Goal: Information Seeking & Learning: Learn about a topic

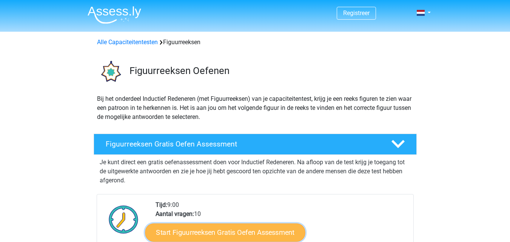
click at [263, 235] on link "Start Figuurreeksen Gratis Oefen Assessment" at bounding box center [225, 232] width 160 height 18
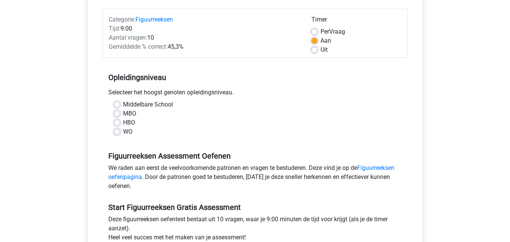
scroll to position [91, 0]
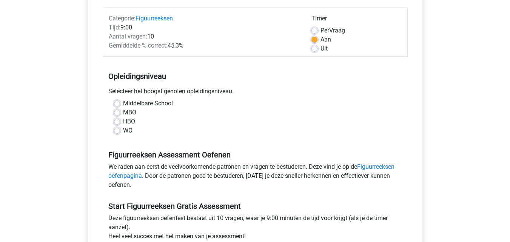
click at [123, 111] on label "MBO" at bounding box center [129, 112] width 13 height 9
click at [119, 111] on input "MBO" at bounding box center [117, 112] width 6 height 8
radio input "true"
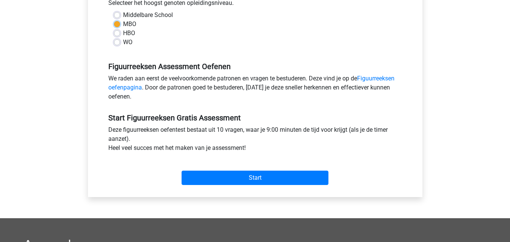
scroll to position [181, 0]
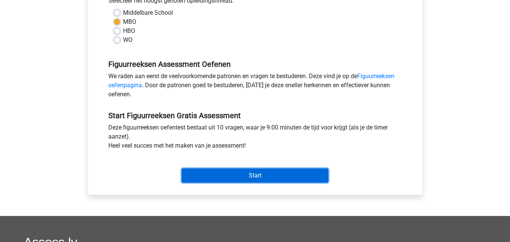
click at [254, 177] on input "Start" at bounding box center [255, 175] width 147 height 14
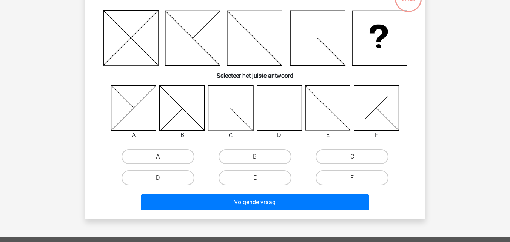
scroll to position [60, 0]
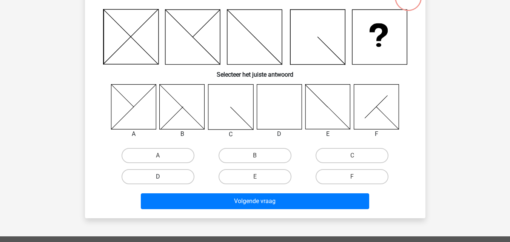
click at [177, 174] on label "D" at bounding box center [158, 176] width 73 height 15
click at [163, 177] on input "D" at bounding box center [160, 179] width 5 height 5
radio input "true"
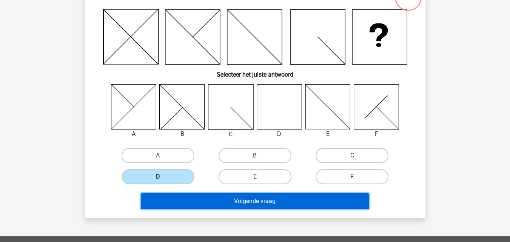
click at [267, 201] on button "Volgende vraag" at bounding box center [255, 201] width 228 height 16
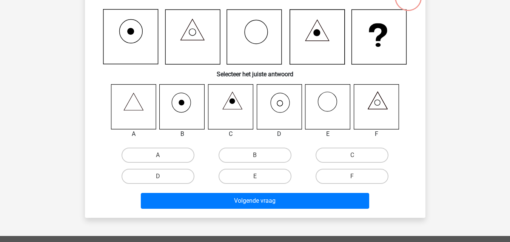
scroll to position [35, 0]
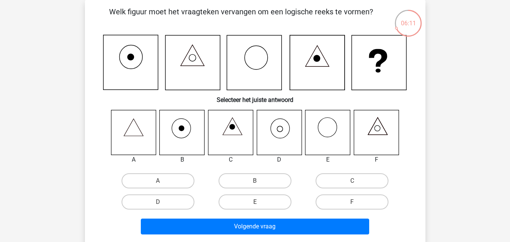
click at [286, 139] on icon at bounding box center [279, 132] width 45 height 45
click at [184, 199] on label "D" at bounding box center [158, 201] width 73 height 15
click at [163, 202] on input "D" at bounding box center [160, 204] width 5 height 5
radio input "true"
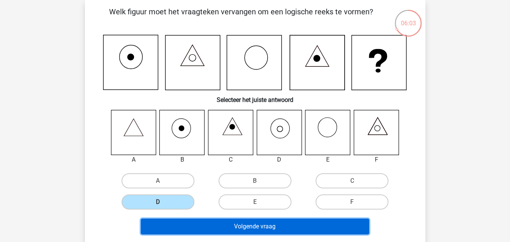
click at [249, 225] on button "Volgende vraag" at bounding box center [255, 227] width 228 height 16
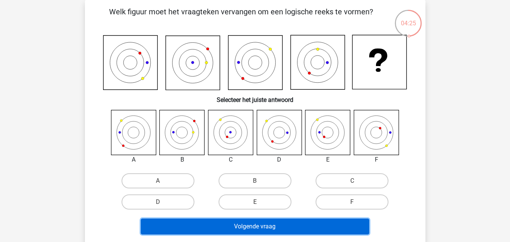
click at [250, 225] on button "Volgende vraag" at bounding box center [255, 227] width 228 height 16
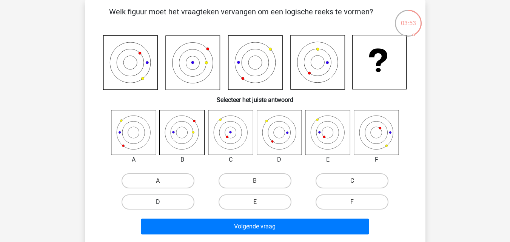
click at [187, 209] on label "D" at bounding box center [158, 201] width 73 height 15
click at [163, 207] on input "D" at bounding box center [160, 204] width 5 height 5
radio input "true"
click at [187, 209] on label "D" at bounding box center [158, 201] width 73 height 15
click at [163, 207] on input "D" at bounding box center [160, 204] width 5 height 5
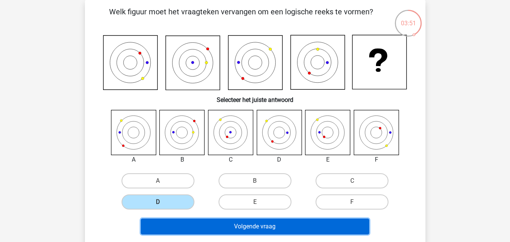
click at [237, 224] on button "Volgende vraag" at bounding box center [255, 227] width 228 height 16
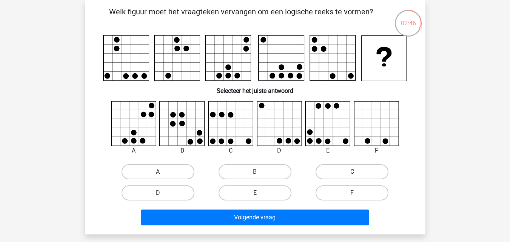
click at [351, 173] on label "C" at bounding box center [352, 171] width 73 height 15
click at [352, 173] on input "C" at bounding box center [354, 174] width 5 height 5
radio input "true"
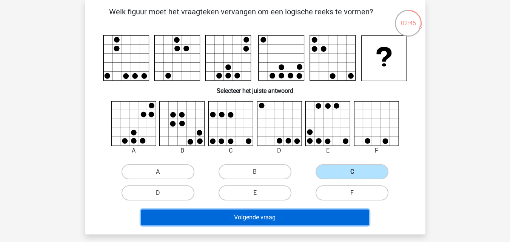
click at [319, 217] on button "Volgende vraag" at bounding box center [255, 218] width 228 height 16
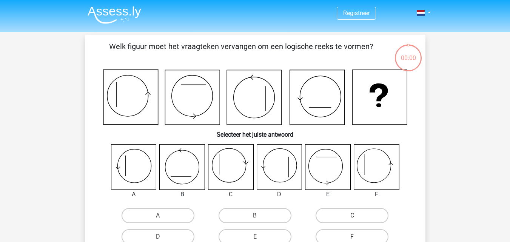
scroll to position [35, 0]
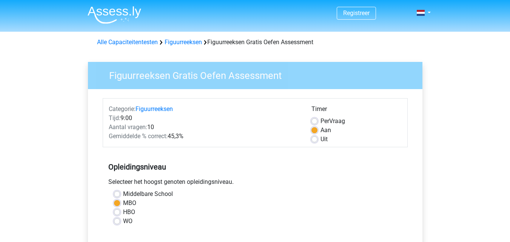
scroll to position [181, 0]
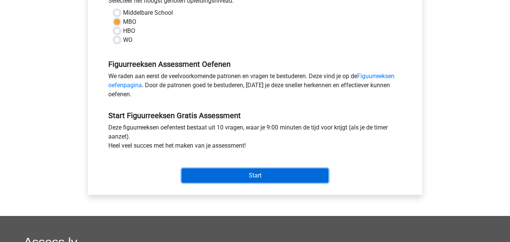
click at [259, 178] on input "Start" at bounding box center [255, 175] width 147 height 14
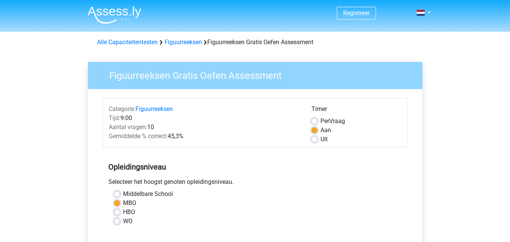
scroll to position [181, 0]
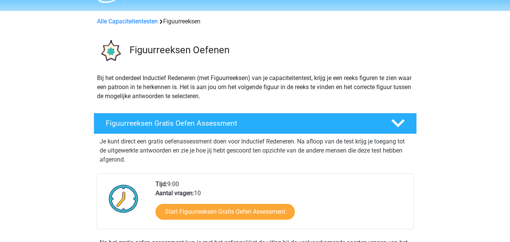
scroll to position [0, 0]
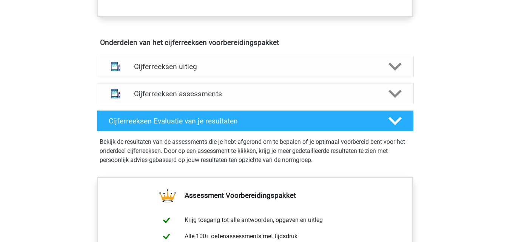
scroll to position [212, 0]
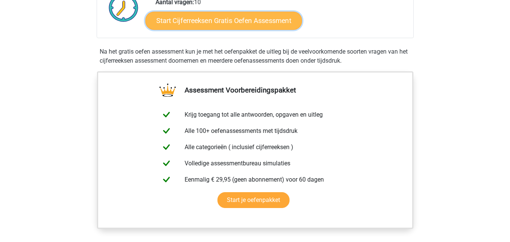
click at [251, 29] on link "Start Cijferreeksen Gratis Oefen Assessment" at bounding box center [223, 20] width 157 height 18
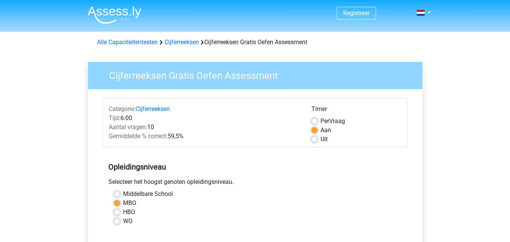
click at [321, 119] on label "Per Vraag" at bounding box center [333, 121] width 25 height 9
click at [314, 119] on input "Per Vraag" at bounding box center [314, 121] width 6 height 8
radio input "true"
click at [321, 138] on label "Uit" at bounding box center [324, 139] width 7 height 9
click at [316, 138] on input "Uit" at bounding box center [314, 139] width 6 height 8
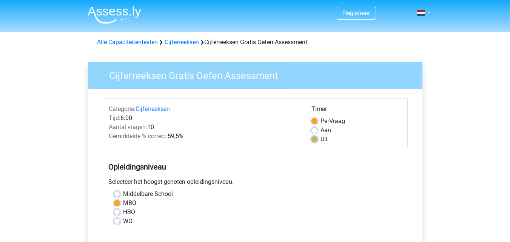
radio input "true"
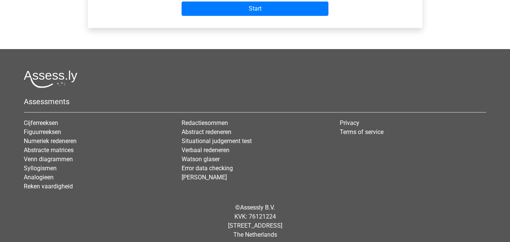
scroll to position [355, 0]
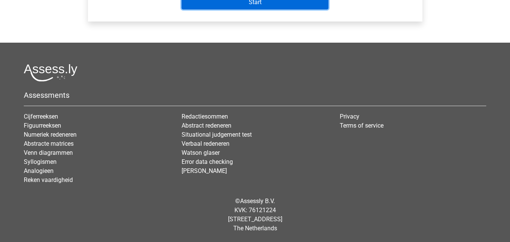
click at [319, 5] on input "Start" at bounding box center [255, 2] width 147 height 14
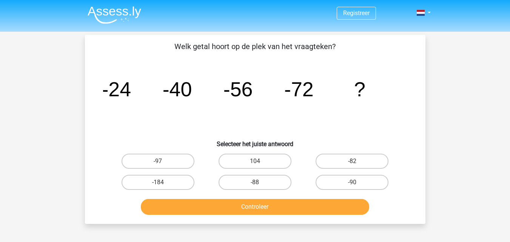
click at [259, 185] on input "-88" at bounding box center [257, 184] width 5 height 5
radio input "true"
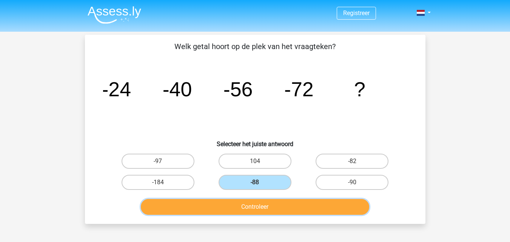
click at [266, 210] on button "Controleer" at bounding box center [255, 207] width 228 height 16
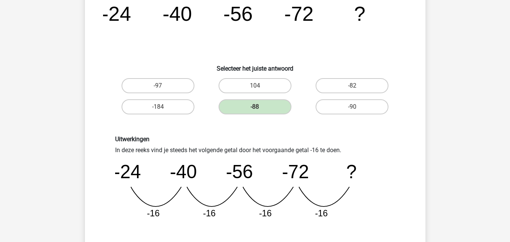
scroll to position [91, 0]
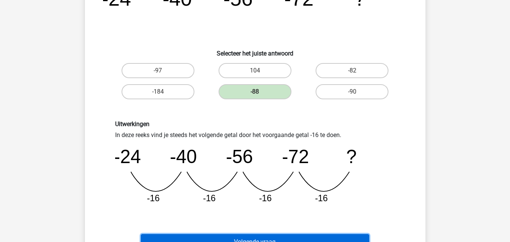
click at [358, 238] on button "Volgende vraag" at bounding box center [255, 242] width 228 height 16
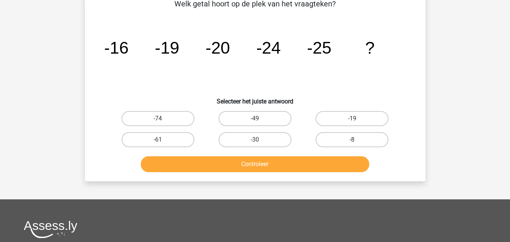
scroll to position [35, 0]
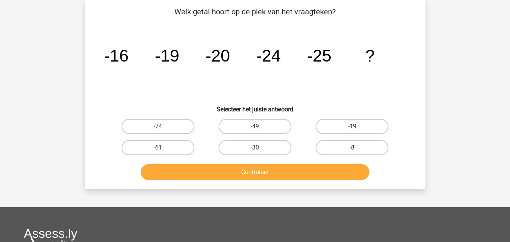
click at [369, 146] on label "-8" at bounding box center [352, 147] width 73 height 15
click at [357, 148] on input "-8" at bounding box center [354, 150] width 5 height 5
radio input "true"
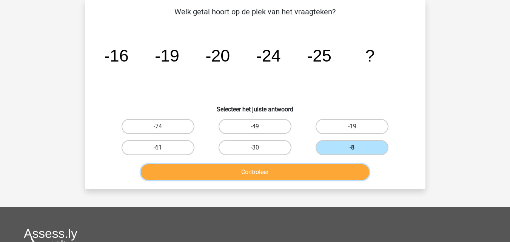
click at [330, 171] on button "Controleer" at bounding box center [255, 172] width 228 height 16
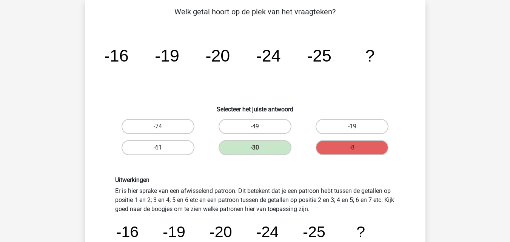
scroll to position [247, 0]
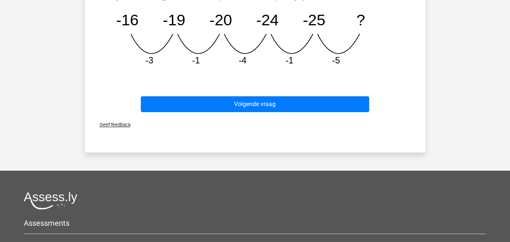
click at [510, 46] on div "Registreer Nederlands English" at bounding box center [255, 61] width 510 height 617
click at [510, 48] on div "Registreer Nederlands English" at bounding box center [255, 61] width 510 height 617
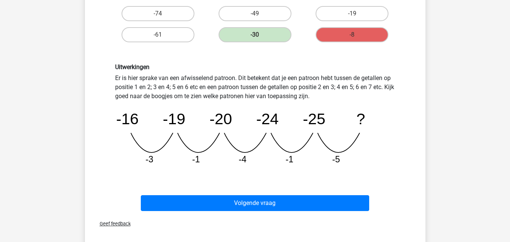
scroll to position [141, 0]
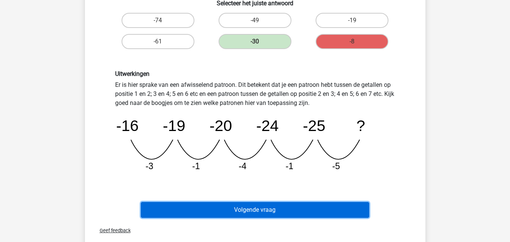
click at [299, 217] on button "Volgende vraag" at bounding box center [255, 210] width 228 height 16
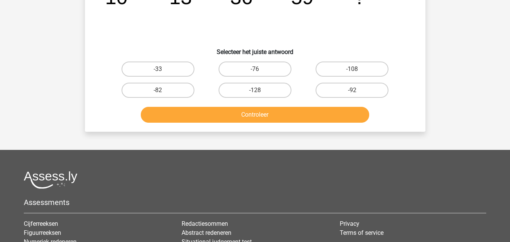
scroll to position [35, 0]
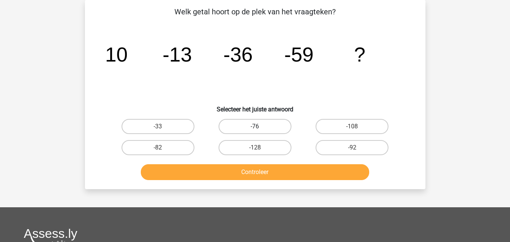
click at [260, 126] on label "-76" at bounding box center [255, 126] width 73 height 15
click at [260, 126] on input "-76" at bounding box center [257, 128] width 5 height 5
radio input "true"
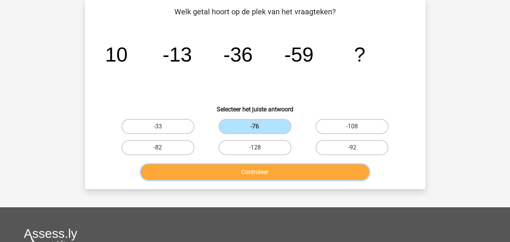
click at [276, 176] on button "Controleer" at bounding box center [255, 172] width 228 height 16
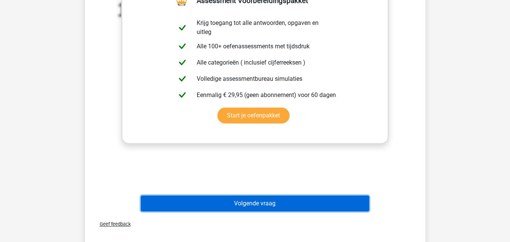
click at [345, 201] on button "Volgende vraag" at bounding box center [255, 204] width 228 height 16
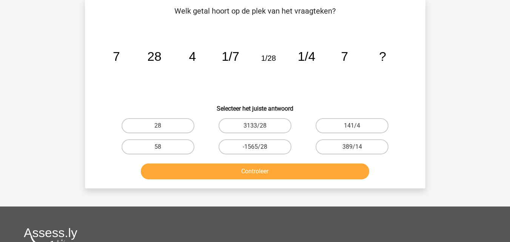
scroll to position [35, 0]
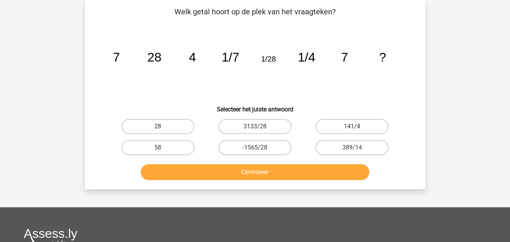
click at [344, 125] on label "141/4" at bounding box center [352, 126] width 73 height 15
click at [352, 126] on input "141/4" at bounding box center [354, 128] width 5 height 5
radio input "true"
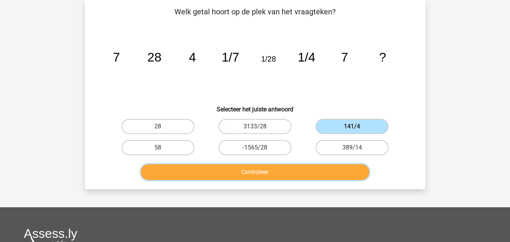
click at [307, 169] on button "Controleer" at bounding box center [255, 172] width 228 height 16
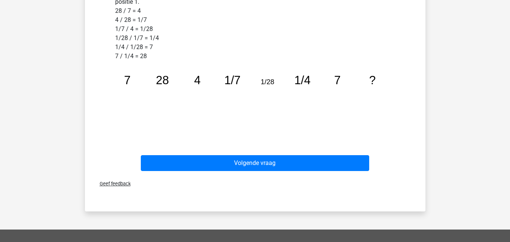
scroll to position [318, 0]
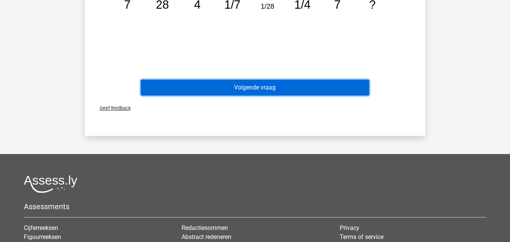
click at [352, 88] on button "Volgende vraag" at bounding box center [255, 88] width 228 height 16
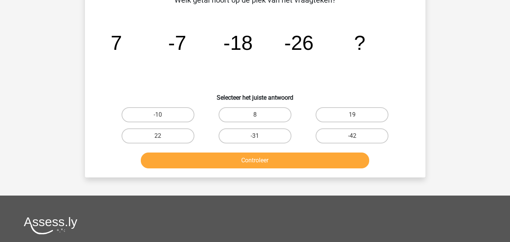
scroll to position [35, 0]
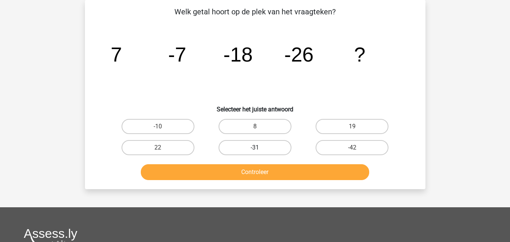
click at [256, 153] on label "-31" at bounding box center [255, 147] width 73 height 15
click at [256, 153] on input "-31" at bounding box center [257, 150] width 5 height 5
radio input "true"
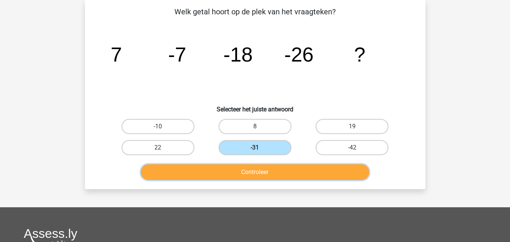
click at [259, 175] on button "Controleer" at bounding box center [255, 172] width 228 height 16
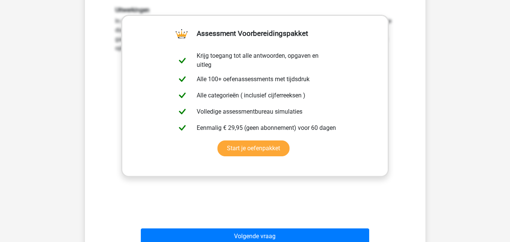
scroll to position [297, 0]
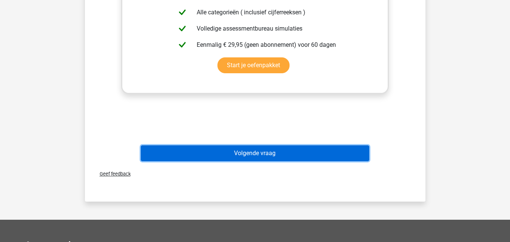
click at [364, 151] on button "Volgende vraag" at bounding box center [255, 153] width 228 height 16
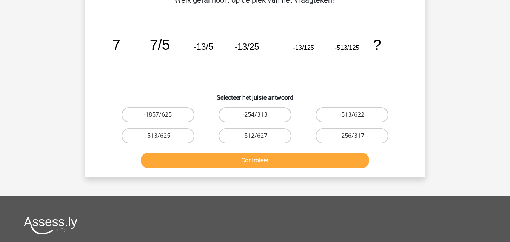
scroll to position [35, 0]
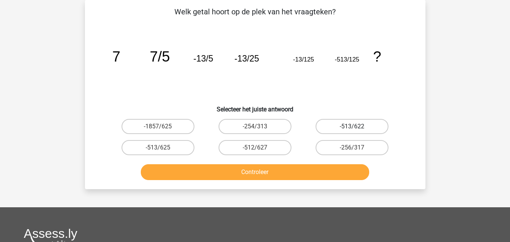
click at [373, 126] on label "-513/622" at bounding box center [352, 126] width 73 height 15
click at [357, 126] on input "-513/622" at bounding box center [354, 128] width 5 height 5
radio input "true"
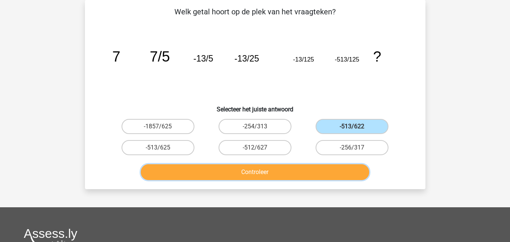
click at [352, 165] on button "Controleer" at bounding box center [255, 172] width 228 height 16
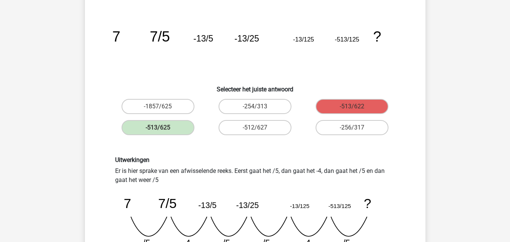
scroll to position [0, 0]
